Goal: Check status: Check status

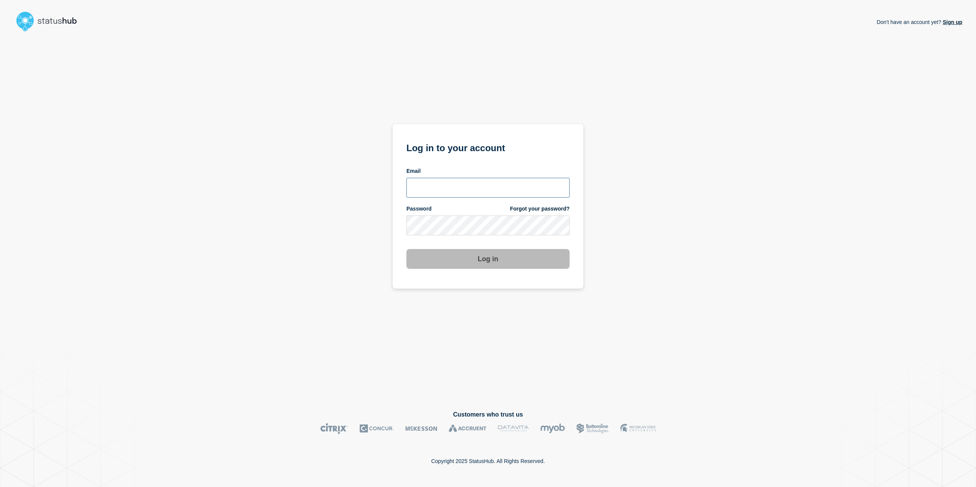
click at [432, 180] on input "email input" at bounding box center [487, 188] width 163 height 20
click at [0, 487] on com-1password-button at bounding box center [0, 487] width 0 height 0
click at [479, 176] on div "Email" at bounding box center [487, 183] width 163 height 30
click at [474, 187] on input "email input" at bounding box center [487, 188] width 163 height 20
click at [483, 197] on input "email input" at bounding box center [487, 188] width 163 height 20
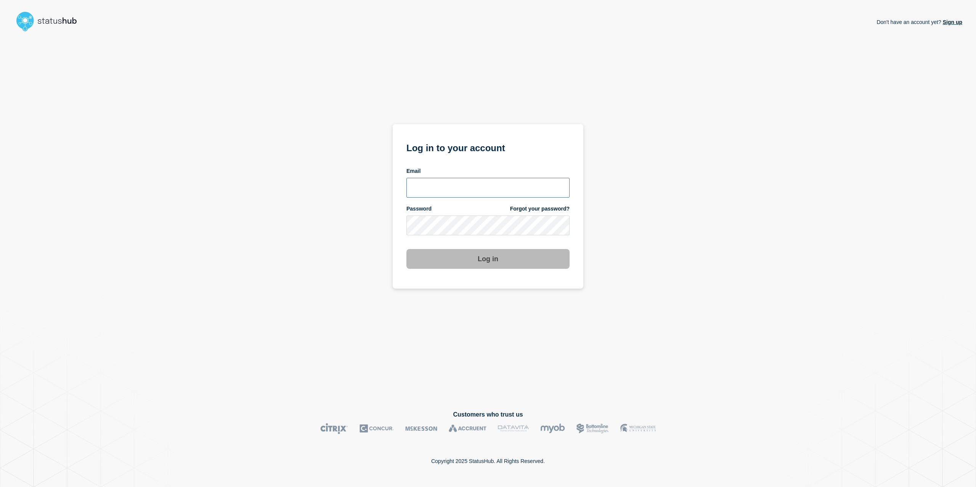
type input "caleb.stahr@conexon.us"
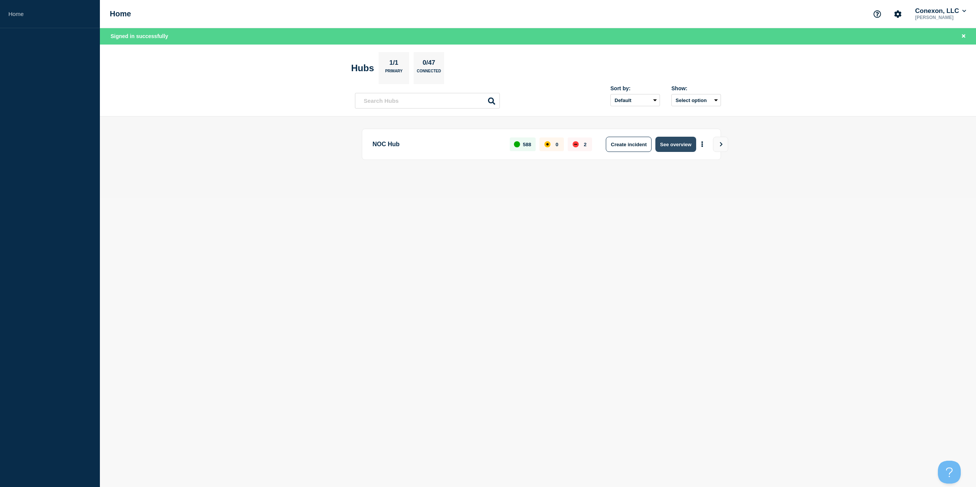
click at [681, 144] on button "See overview" at bounding box center [675, 144] width 40 height 15
